Goal: Task Accomplishment & Management: Manage account settings

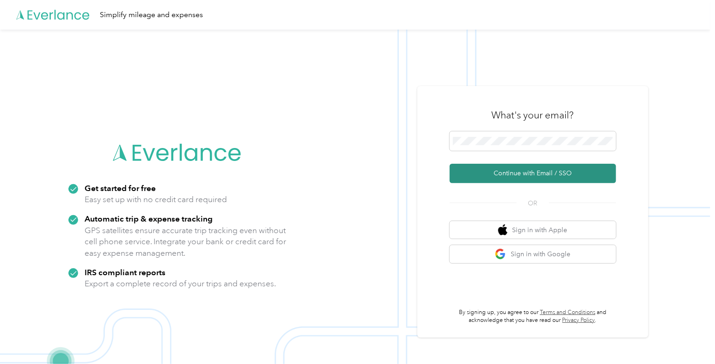
click at [514, 167] on button "Continue with Email / SSO" at bounding box center [533, 173] width 166 height 19
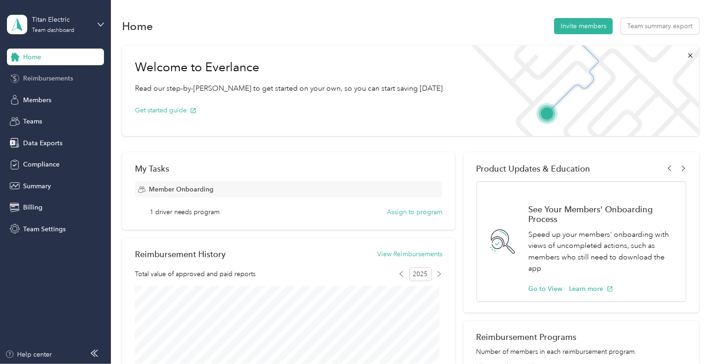
click at [67, 78] on span "Reimbursements" at bounding box center [48, 78] width 50 height 10
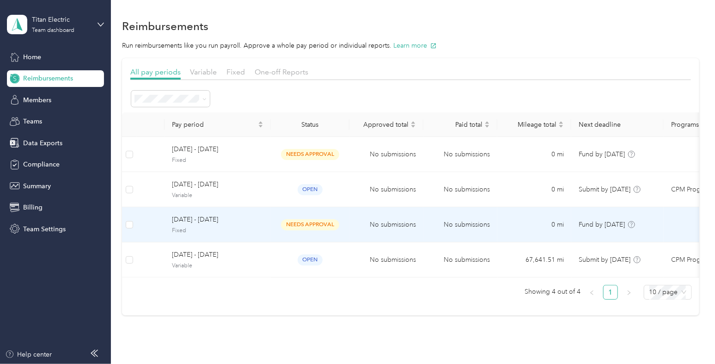
click at [242, 224] on span "[DATE] - [DATE]" at bounding box center [217, 219] width 91 height 10
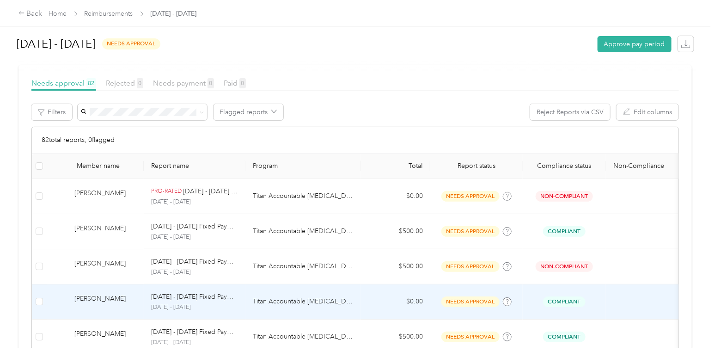
scroll to position [128, 0]
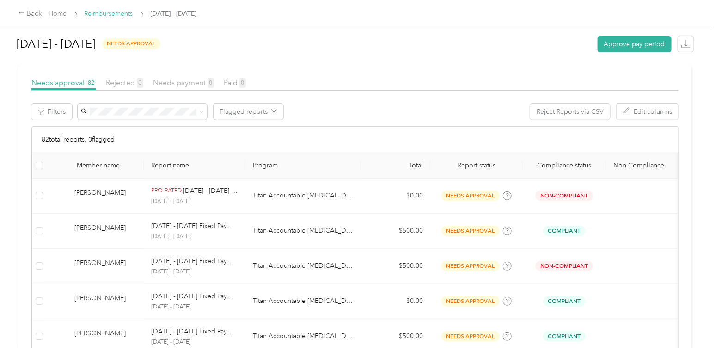
click at [106, 10] on link "Reimbursements" at bounding box center [109, 14] width 49 height 8
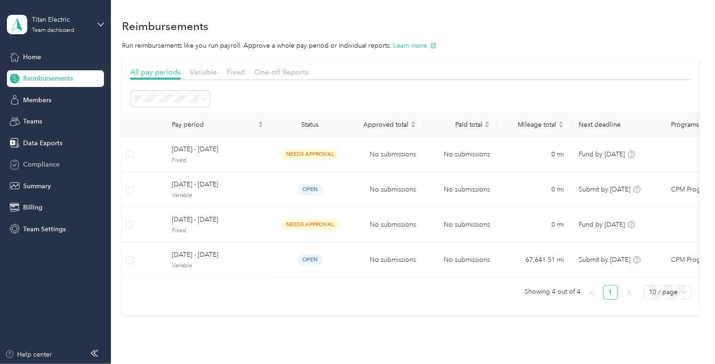
click at [63, 164] on div "Compliance" at bounding box center [55, 164] width 97 height 17
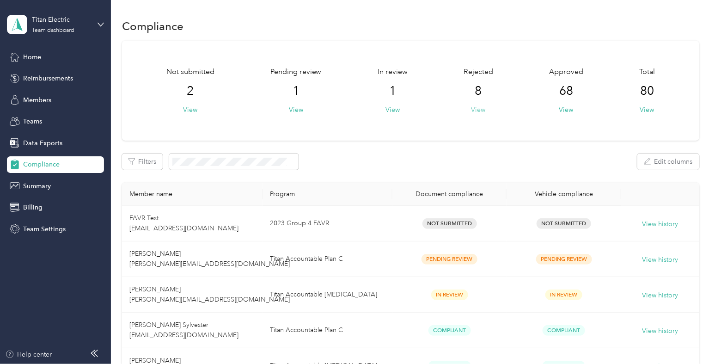
click at [481, 109] on button "View" at bounding box center [478, 110] width 14 height 10
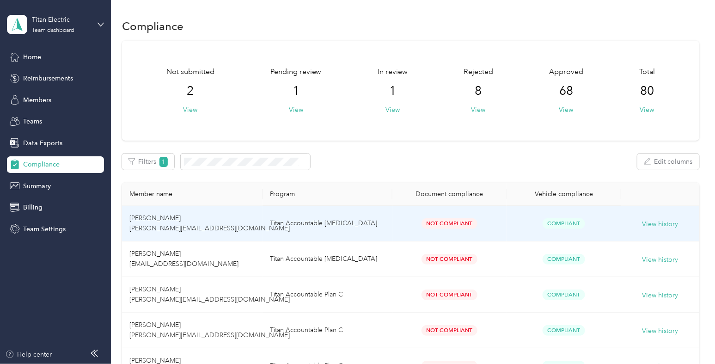
click at [377, 234] on td "Titan Accountable [MEDICAL_DATA]" at bounding box center [327, 224] width 130 height 36
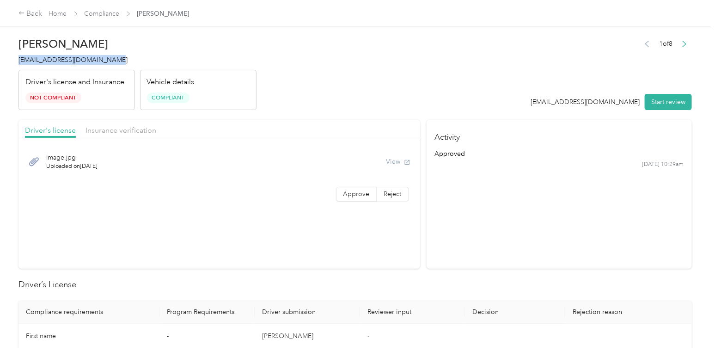
drag, startPoint x: 101, startPoint y: 61, endPoint x: 12, endPoint y: 55, distance: 88.9
click at [12, 55] on div "[PERSON_NAME] [PERSON_NAME][EMAIL_ADDRESS][DOMAIN_NAME] Driver's license and In…" at bounding box center [355, 173] width 710 height 347
copy span "[EMAIL_ADDRESS][DOMAIN_NAME]"
click at [114, 14] on link "Compliance" at bounding box center [102, 14] width 35 height 8
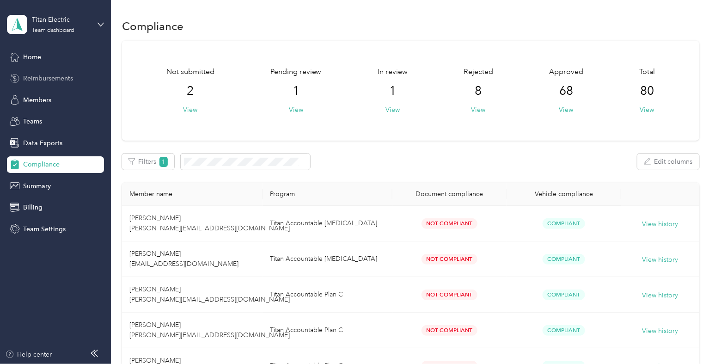
click at [49, 78] on span "Reimbursements" at bounding box center [48, 78] width 50 height 10
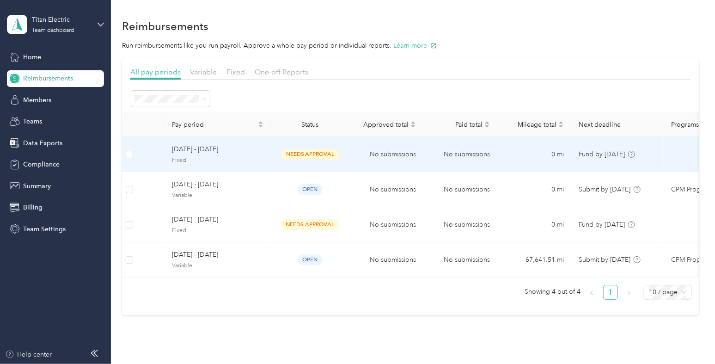
click at [263, 161] on span "Fixed" at bounding box center [217, 160] width 91 height 8
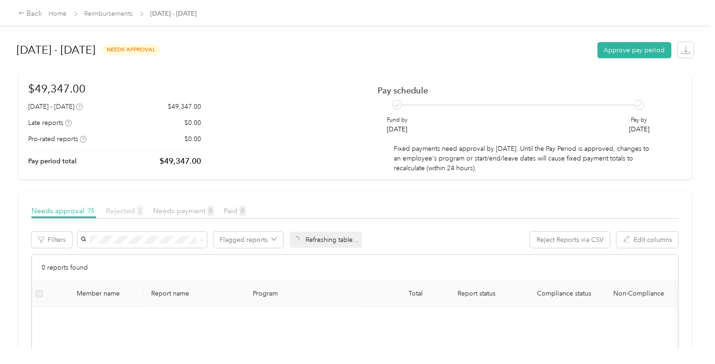
click at [122, 210] on span "Rejected 2" at bounding box center [124, 210] width 37 height 9
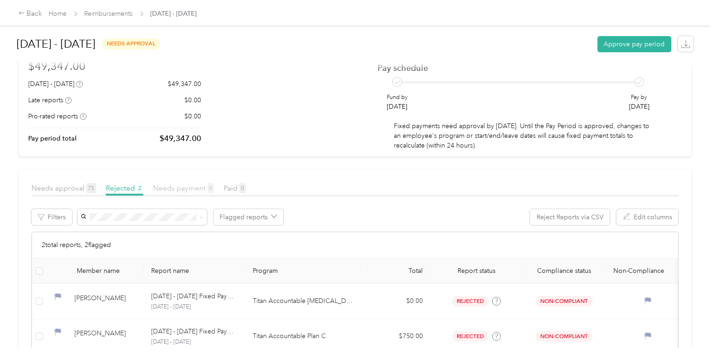
scroll to position [26, 0]
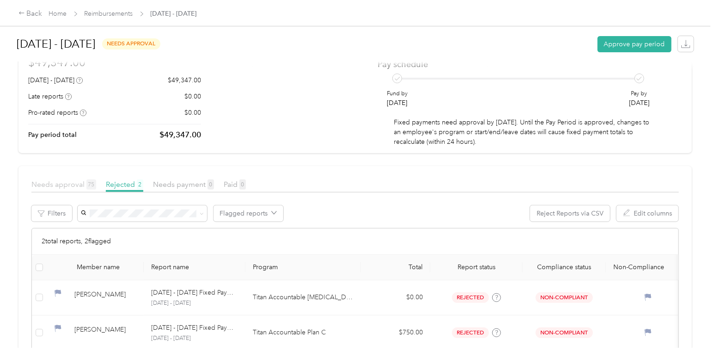
click at [60, 185] on span "Needs approval 75" at bounding box center [63, 184] width 65 height 9
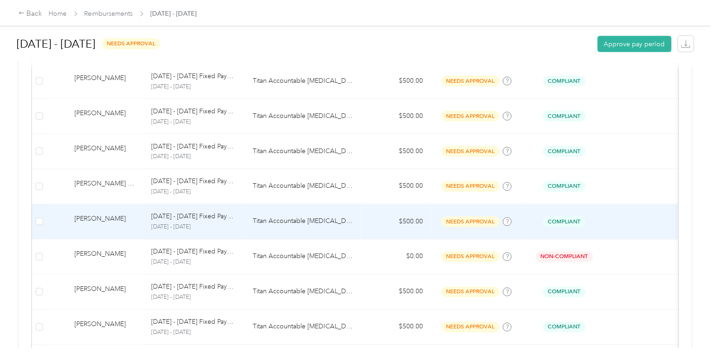
scroll to position [559, 0]
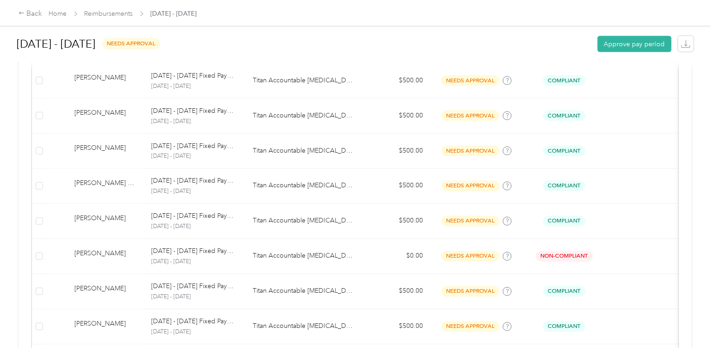
click at [115, 8] on div "Back Home Reimbursements [DATE] - [DATE]" at bounding box center [107, 13] width 178 height 11
click at [120, 12] on link "Reimbursements" at bounding box center [109, 14] width 49 height 8
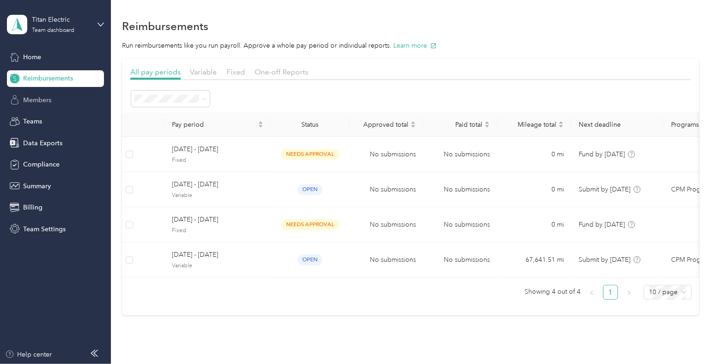
click at [55, 102] on div "Members" at bounding box center [55, 99] width 97 height 17
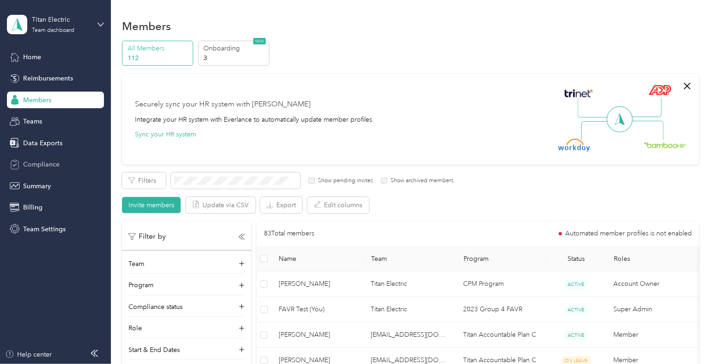
click at [76, 161] on div "Compliance" at bounding box center [55, 164] width 97 height 17
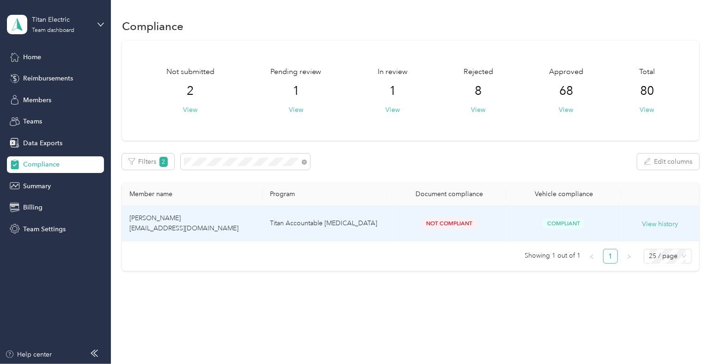
click at [234, 222] on td "[PERSON_NAME] [EMAIL_ADDRESS][DOMAIN_NAME]" at bounding box center [192, 224] width 140 height 36
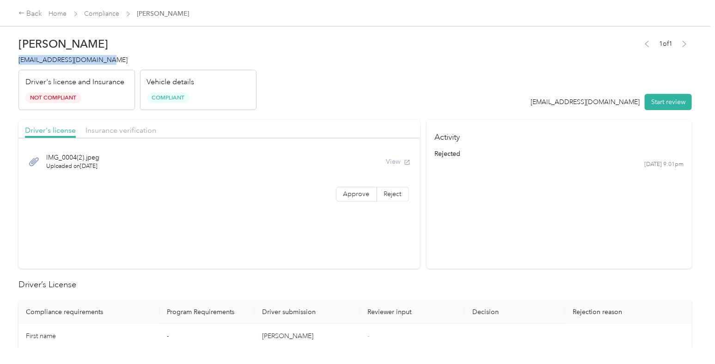
drag, startPoint x: 87, startPoint y: 59, endPoint x: 18, endPoint y: 59, distance: 68.8
click at [18, 59] on h4 "[EMAIL_ADDRESS][DOMAIN_NAME]" at bounding box center [137, 60] width 238 height 10
copy span "[EMAIL_ADDRESS][DOMAIN_NAME]"
click at [63, 12] on link "Home" at bounding box center [58, 14] width 18 height 8
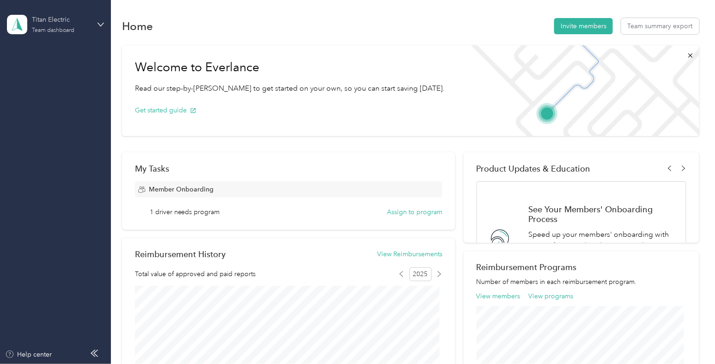
click at [71, 24] on div "Titan Electric" at bounding box center [61, 20] width 58 height 10
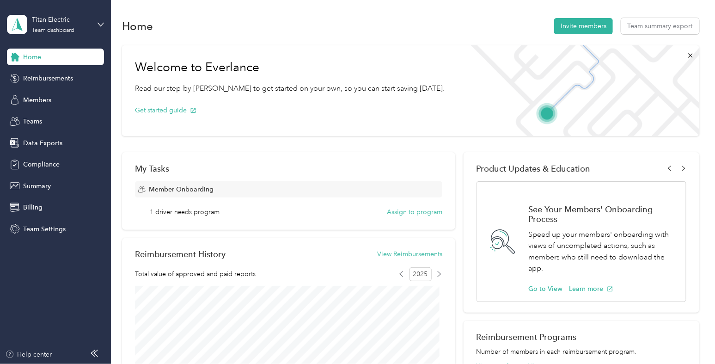
click at [60, 117] on div "Log out" at bounding box center [104, 118] width 182 height 16
